Goal: Task Accomplishment & Management: Manage account settings

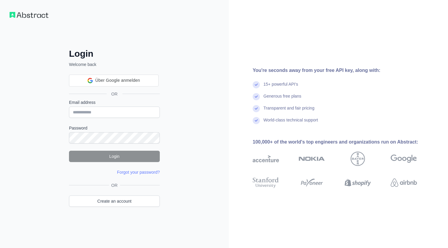
click at [17, 87] on div "Login Welcome back Über Google anmelden Über Google anmelden. (Wird in neuem Ta…" at bounding box center [114, 124] width 229 height 248
click at [102, 112] on input "Email address" at bounding box center [114, 112] width 91 height 11
type input "**********"
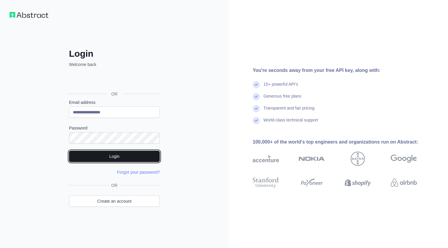
click at [126, 156] on button "Login" at bounding box center [114, 156] width 91 height 11
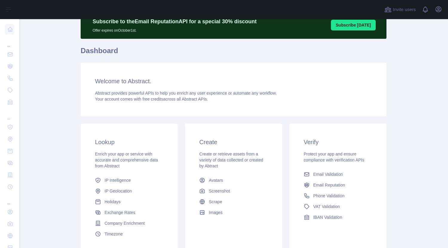
scroll to position [77, 0]
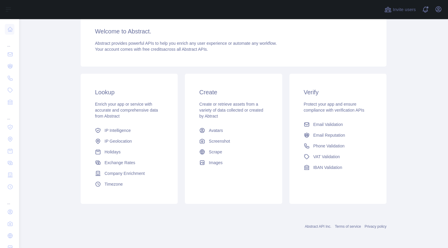
click at [442, 3] on div "Invite users View notifications Open user menu" at bounding box center [413, 9] width 60 height 19
click at [441, 9] on icon "button" at bounding box center [438, 9] width 5 height 5
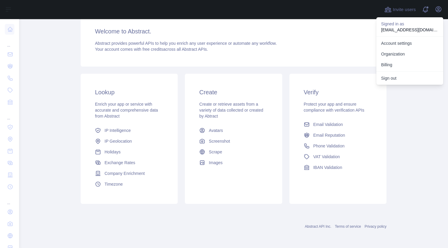
drag, startPoint x: 406, startPoint y: 65, endPoint x: 361, endPoint y: -36, distance: 111.1
click at [361, 0] on html "Open sidebar Open sidebar ... ... ... Invite users View notifications Open user…" at bounding box center [224, 124] width 448 height 248
click at [391, 66] on button "Billing" at bounding box center [409, 64] width 67 height 11
